Goal: Find contact information: Find contact information

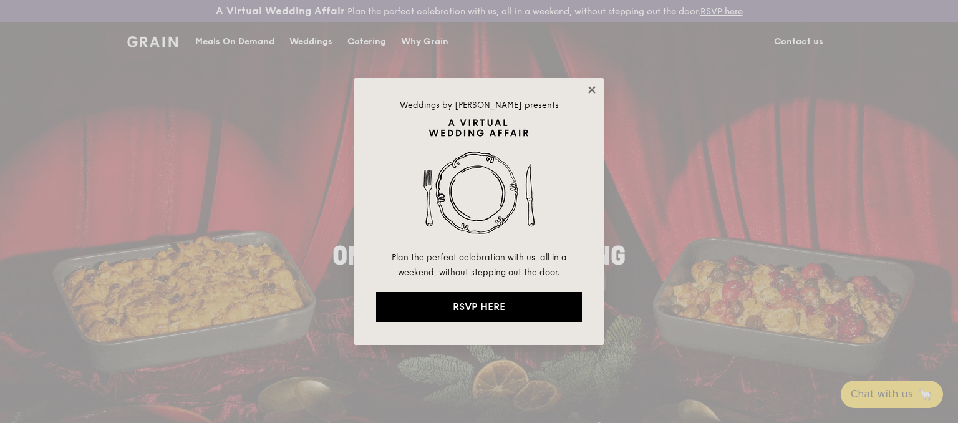
click at [595, 90] on icon at bounding box center [591, 89] width 11 height 11
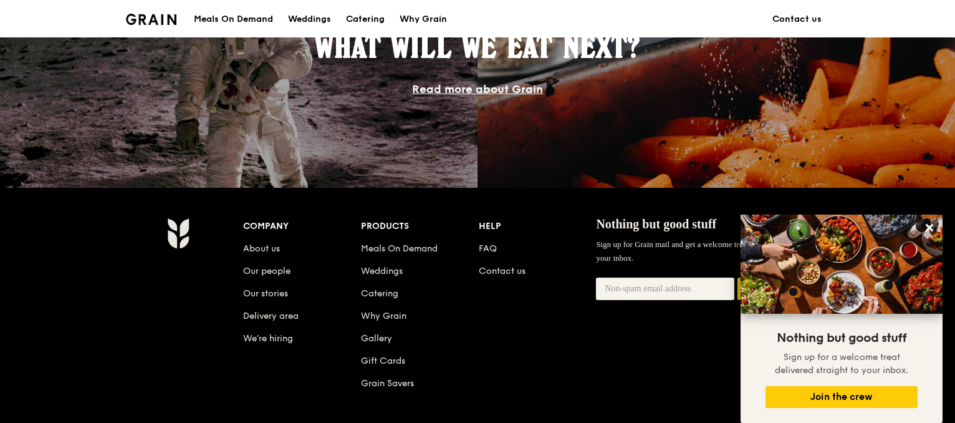
scroll to position [1184, 0]
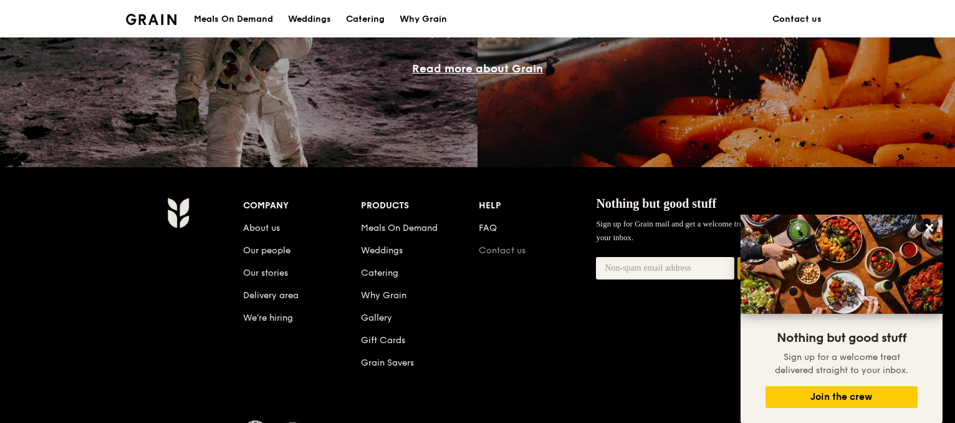
click at [501, 248] on link "Contact us" at bounding box center [502, 250] width 47 height 11
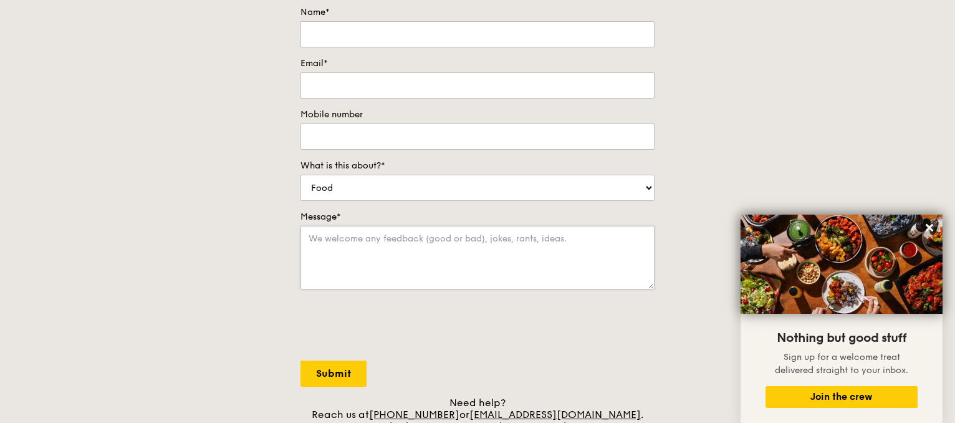
scroll to position [249, 0]
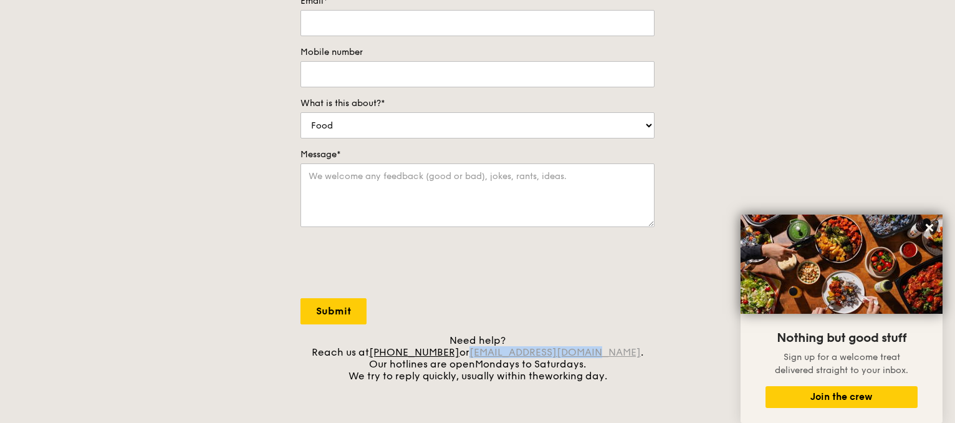
drag, startPoint x: 609, startPoint y: 350, endPoint x: 491, endPoint y: 353, distance: 117.9
click at [491, 353] on div "Need help? Reach us at [PHONE_NUMBER] or [EMAIL_ADDRESS][DOMAIN_NAME] . Our hot…" at bounding box center [477, 357] width 354 height 47
copy link "[EMAIL_ADDRESS][DOMAIN_NAME]"
drag, startPoint x: 474, startPoint y: 350, endPoint x: 426, endPoint y: 347, distance: 48.7
click at [424, 347] on div "Need help? Reach us at [PHONE_NUMBER] or [EMAIL_ADDRESS][DOMAIN_NAME] . Our hot…" at bounding box center [477, 357] width 354 height 47
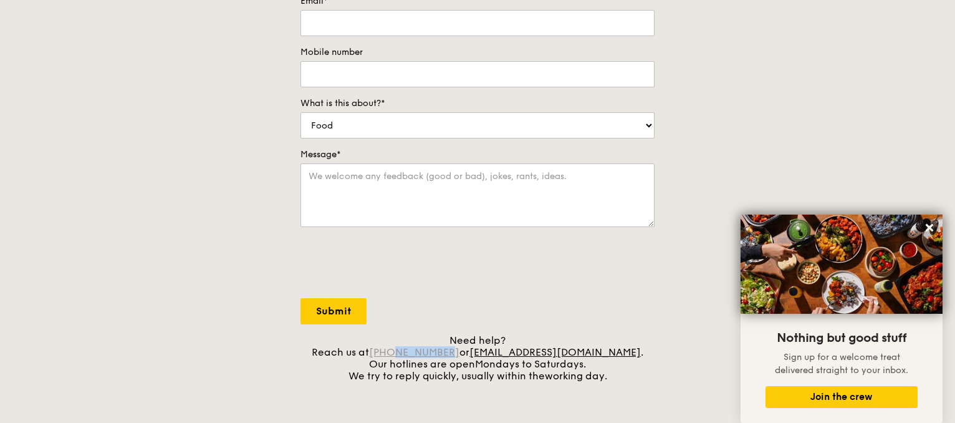
copy link "3163 5335"
